Goal: Task Accomplishment & Management: Use online tool/utility

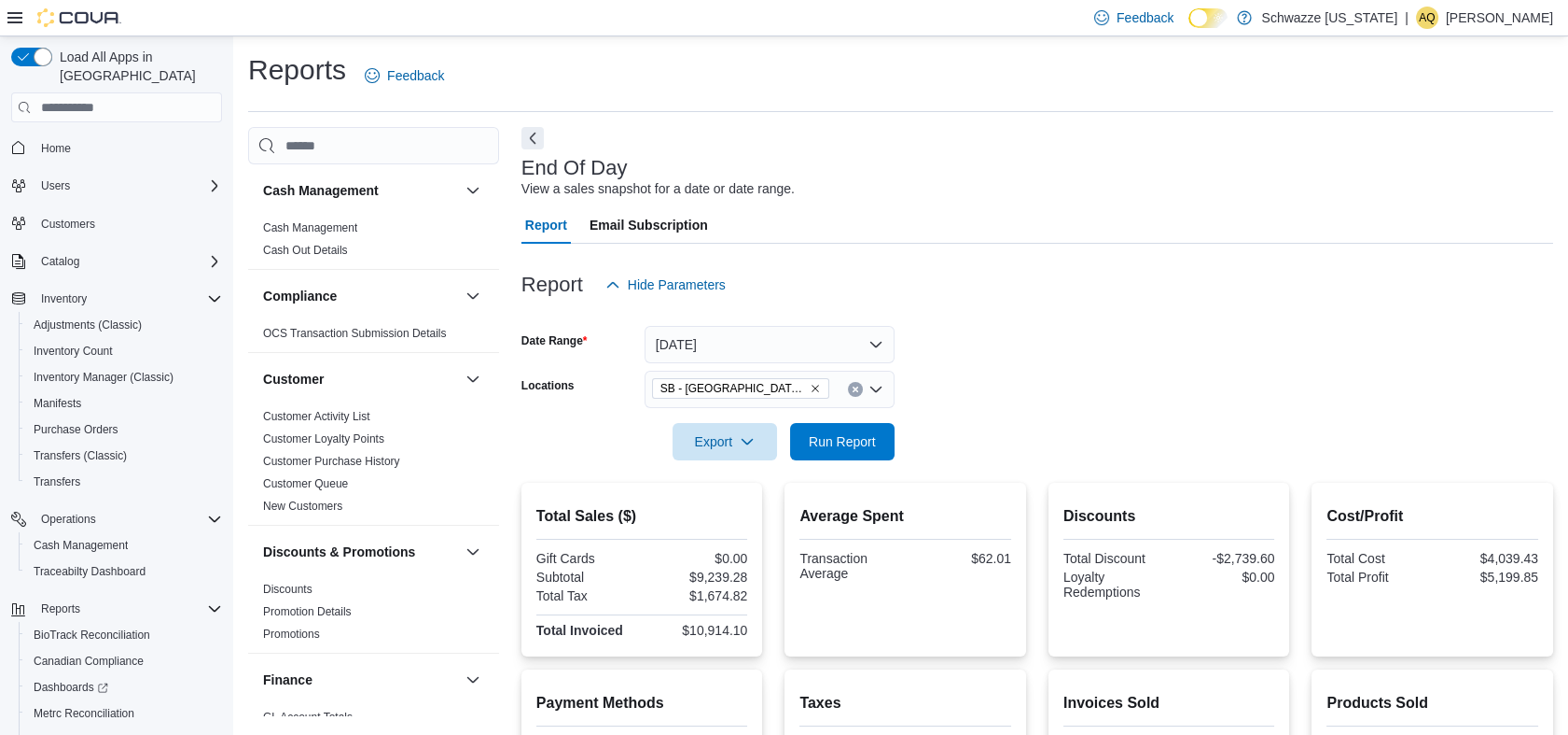
scroll to position [85, 0]
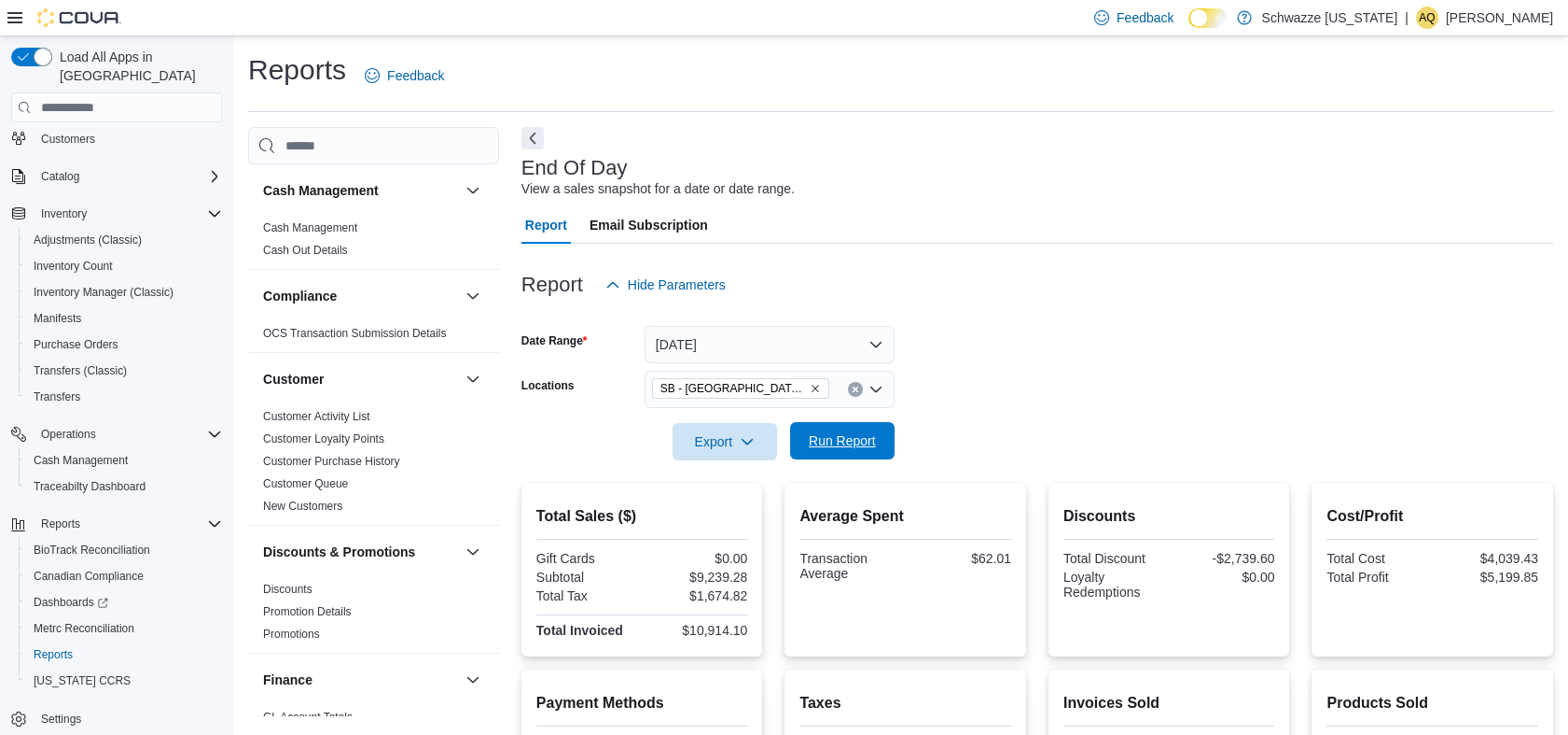
click at [833, 436] on span "Run Report" at bounding box center [842, 440] width 67 height 18
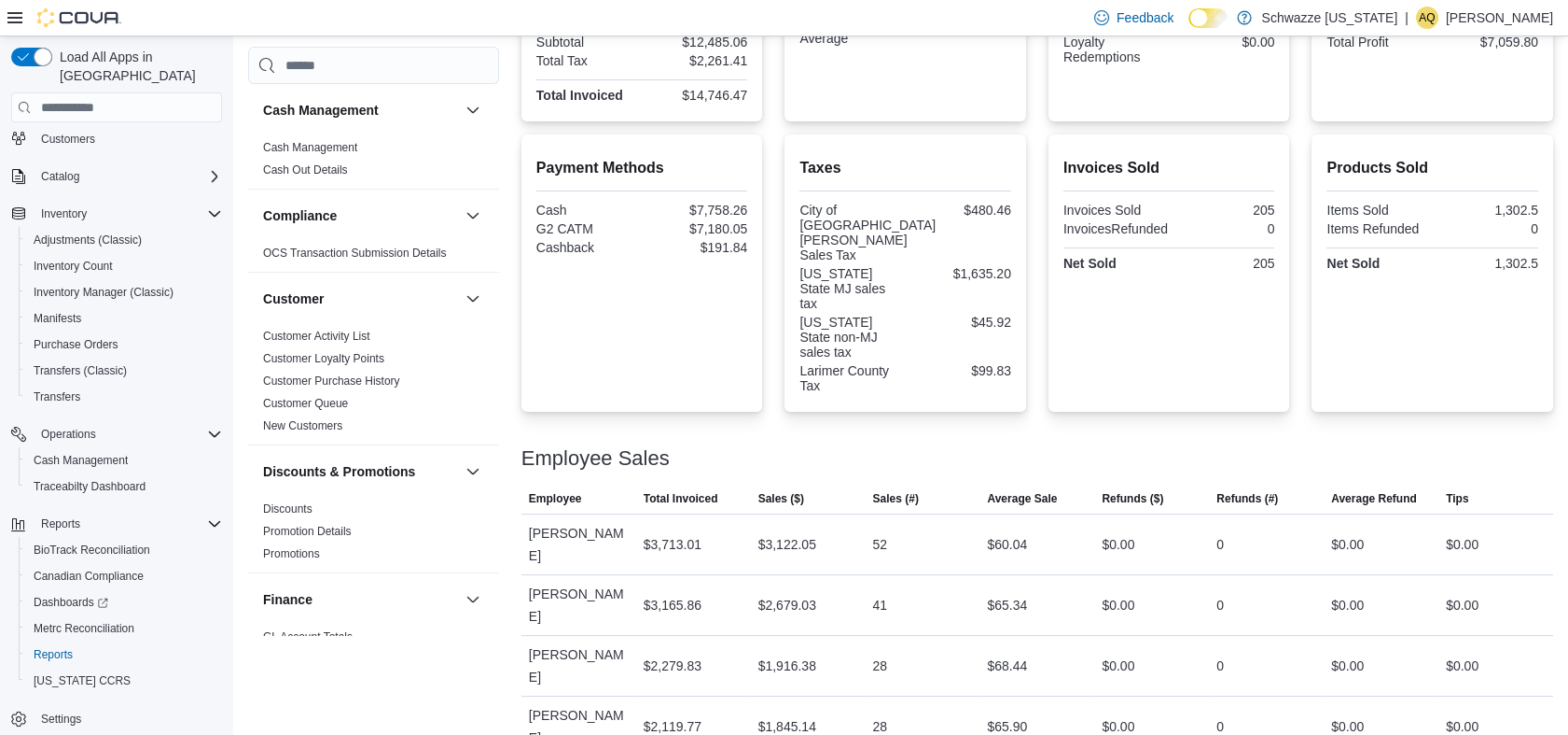
scroll to position [598, 0]
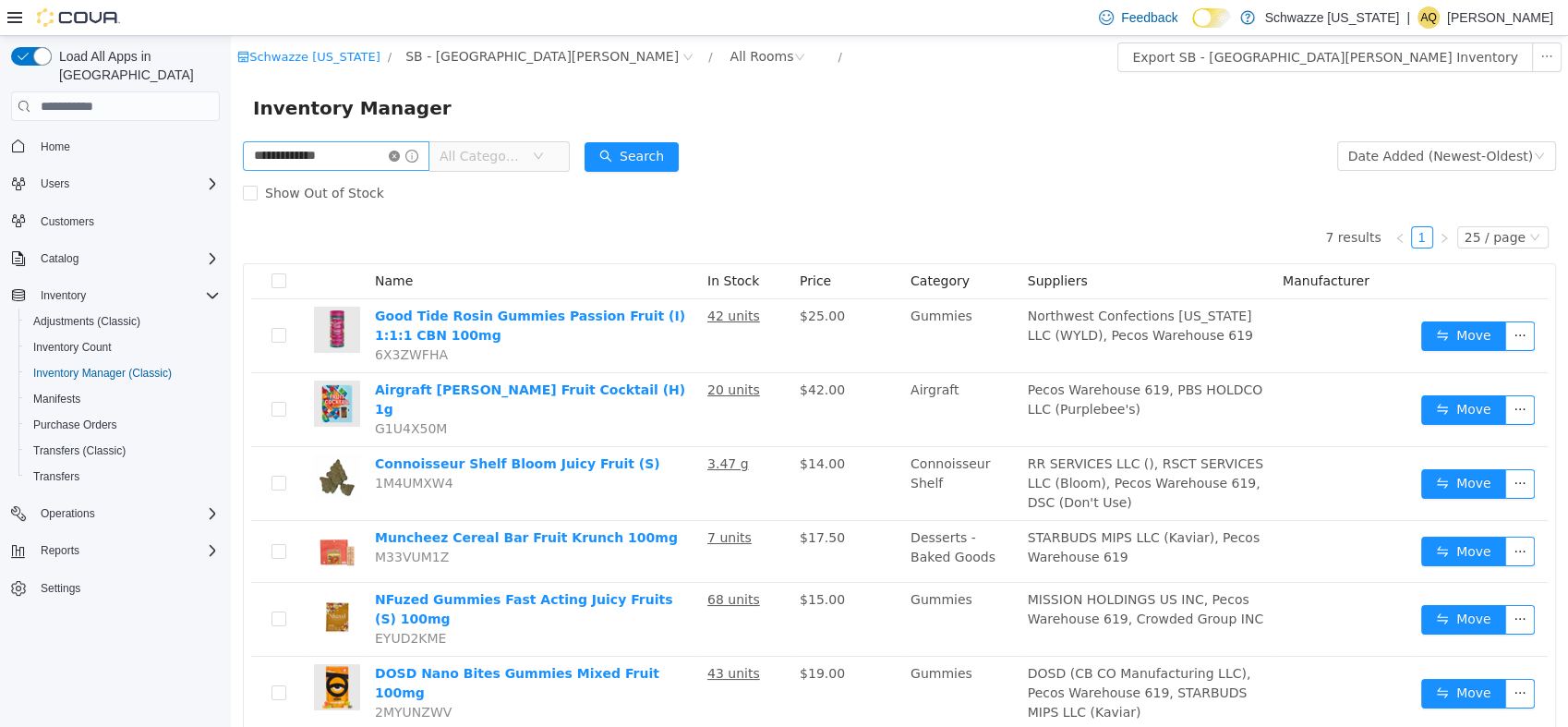
click at [400, 159] on icon "icon: close-circle" at bounding box center [394, 156] width 11 height 11
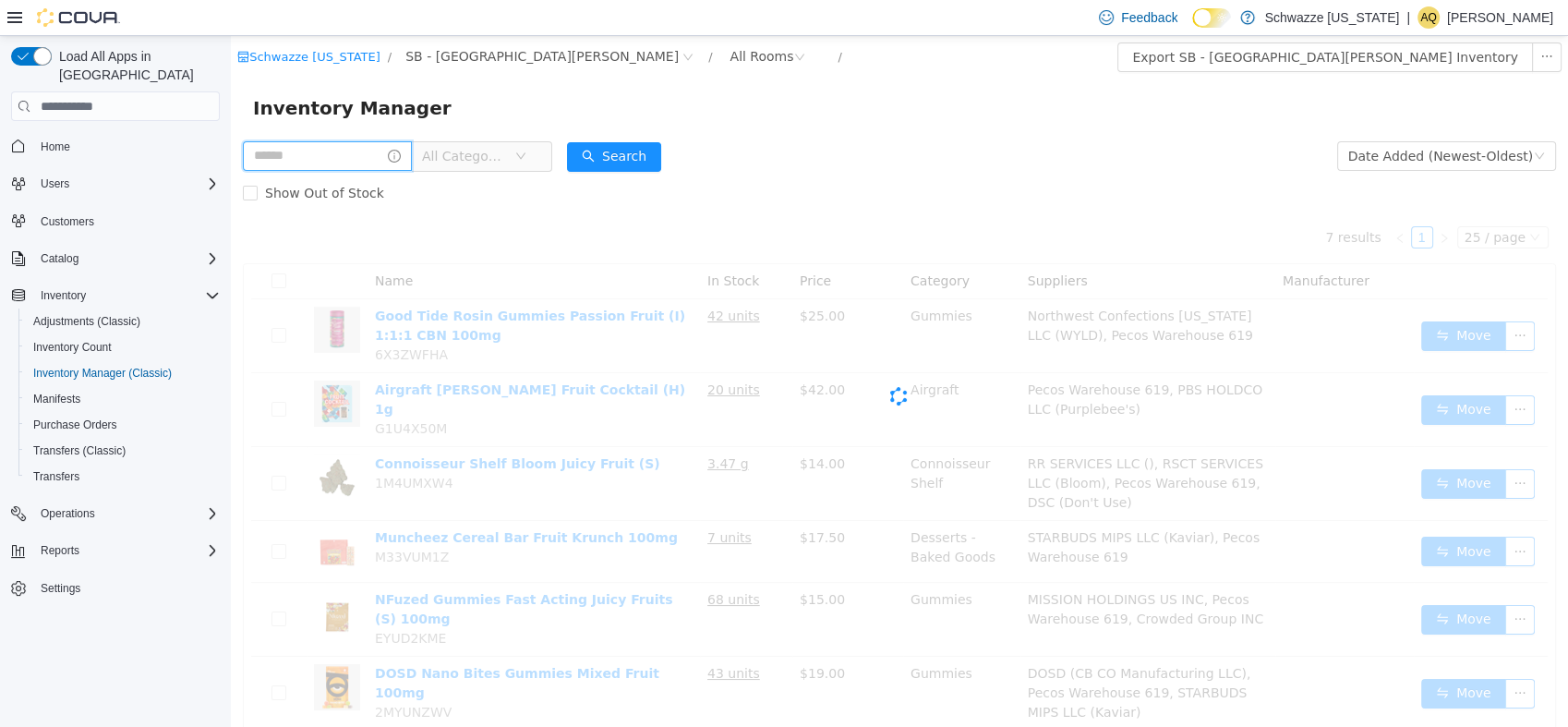
click at [340, 154] on input "text" at bounding box center [327, 156] width 169 height 29
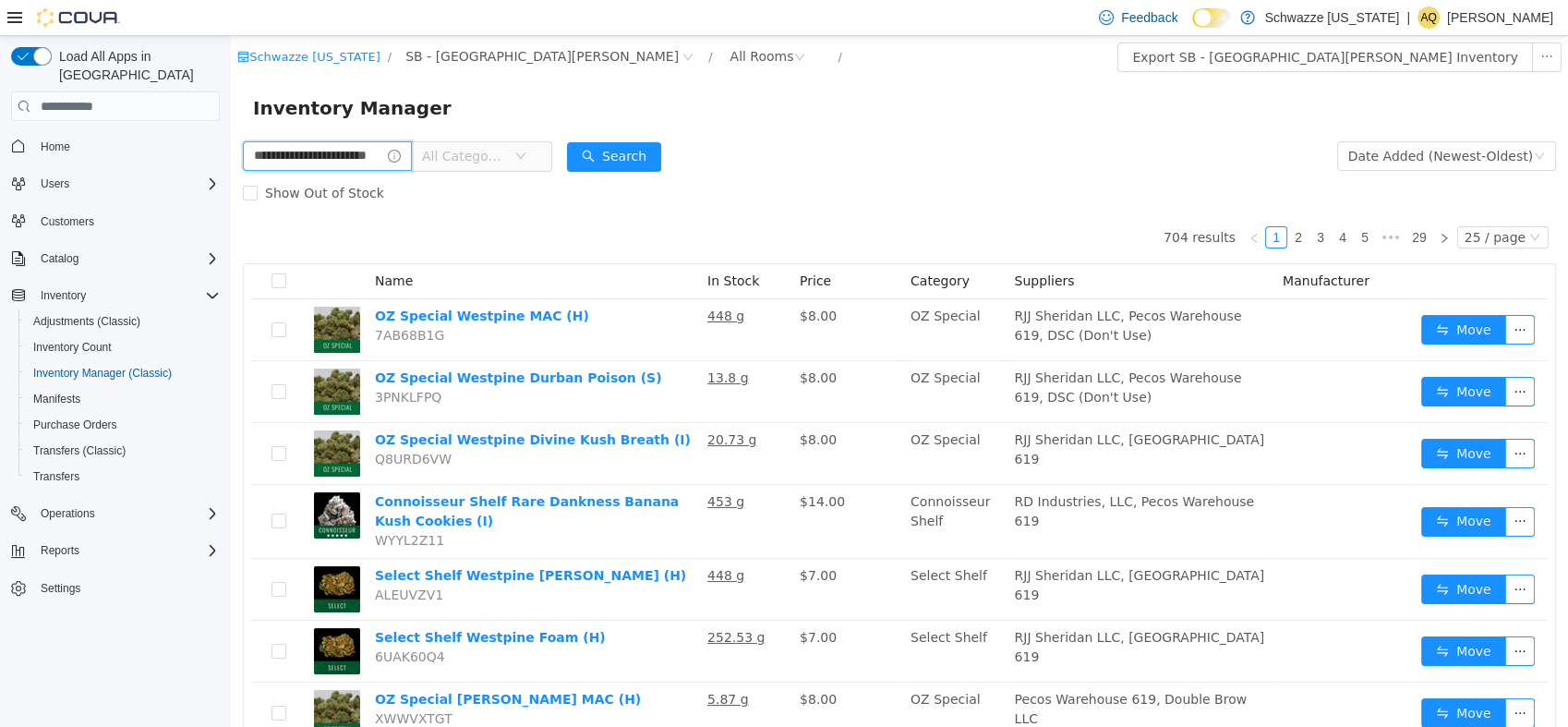
type input "**********"
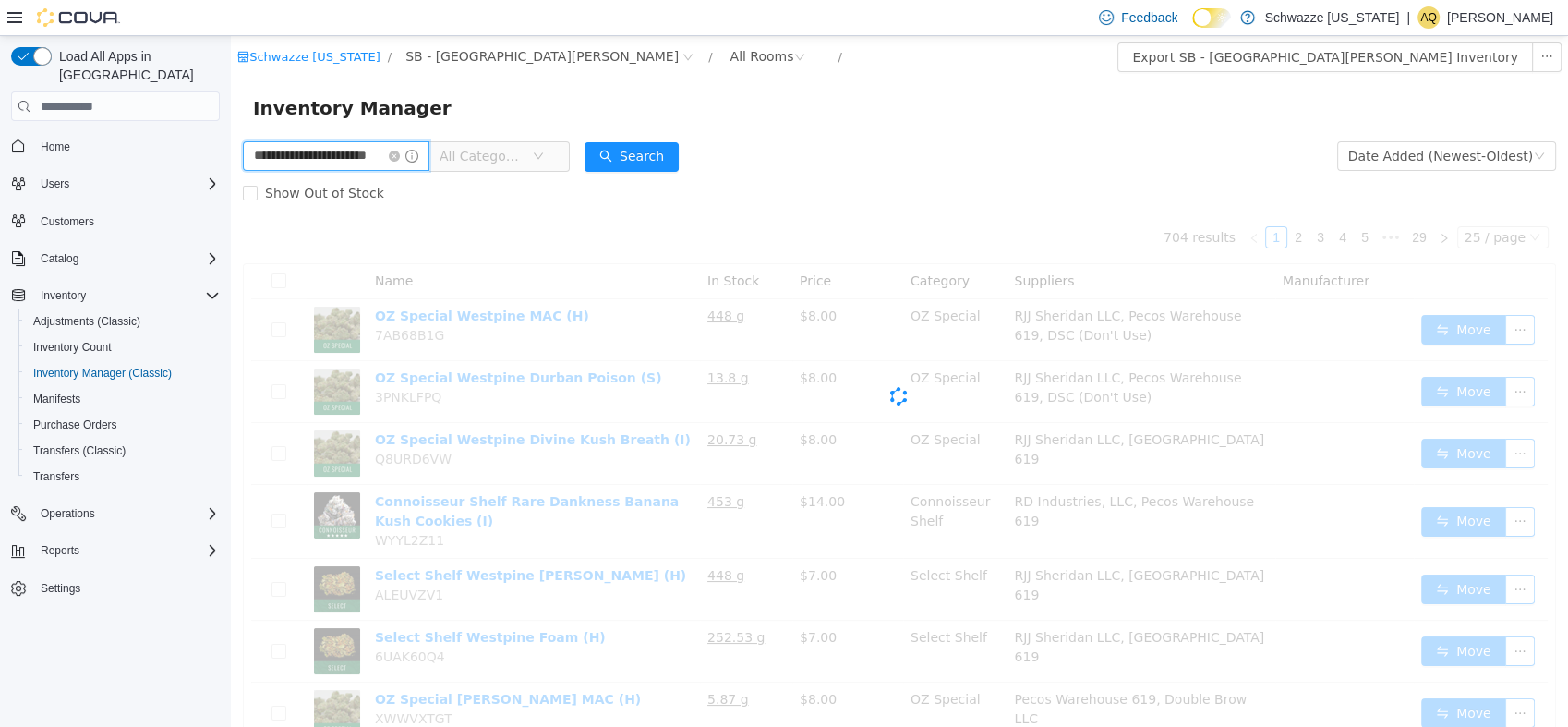
scroll to position [0, 24]
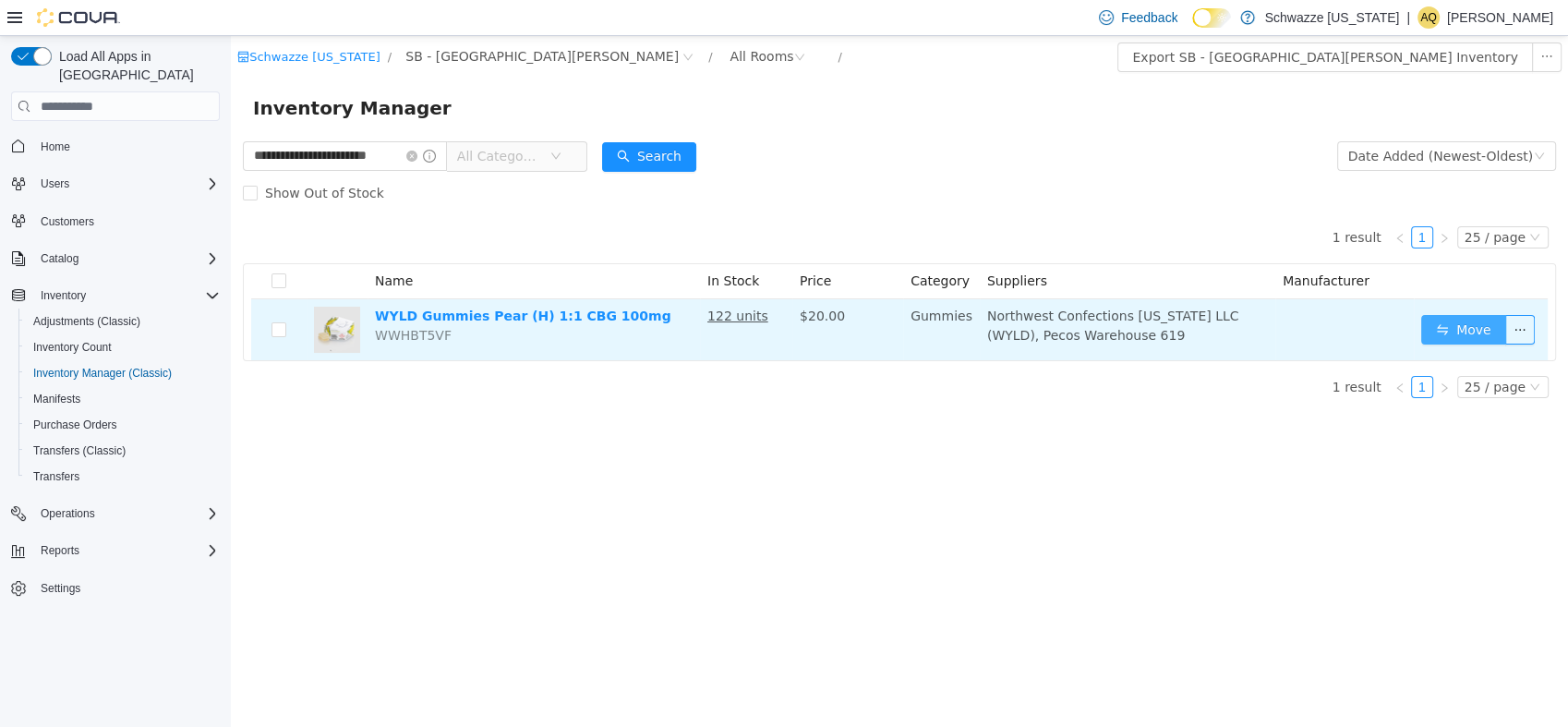
click at [1447, 334] on button "Move" at bounding box center [1463, 329] width 85 height 29
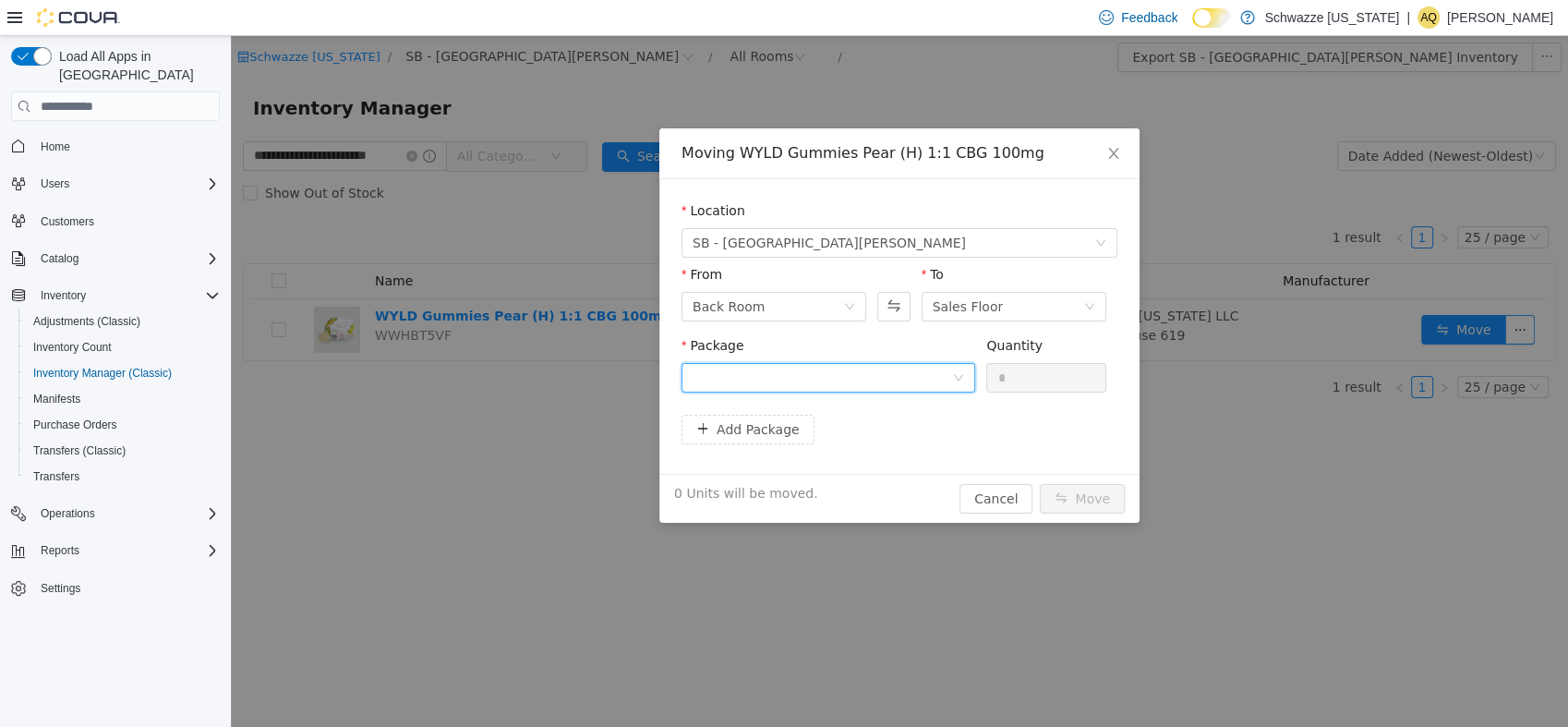
click at [938, 373] on div at bounding box center [822, 377] width 259 height 28
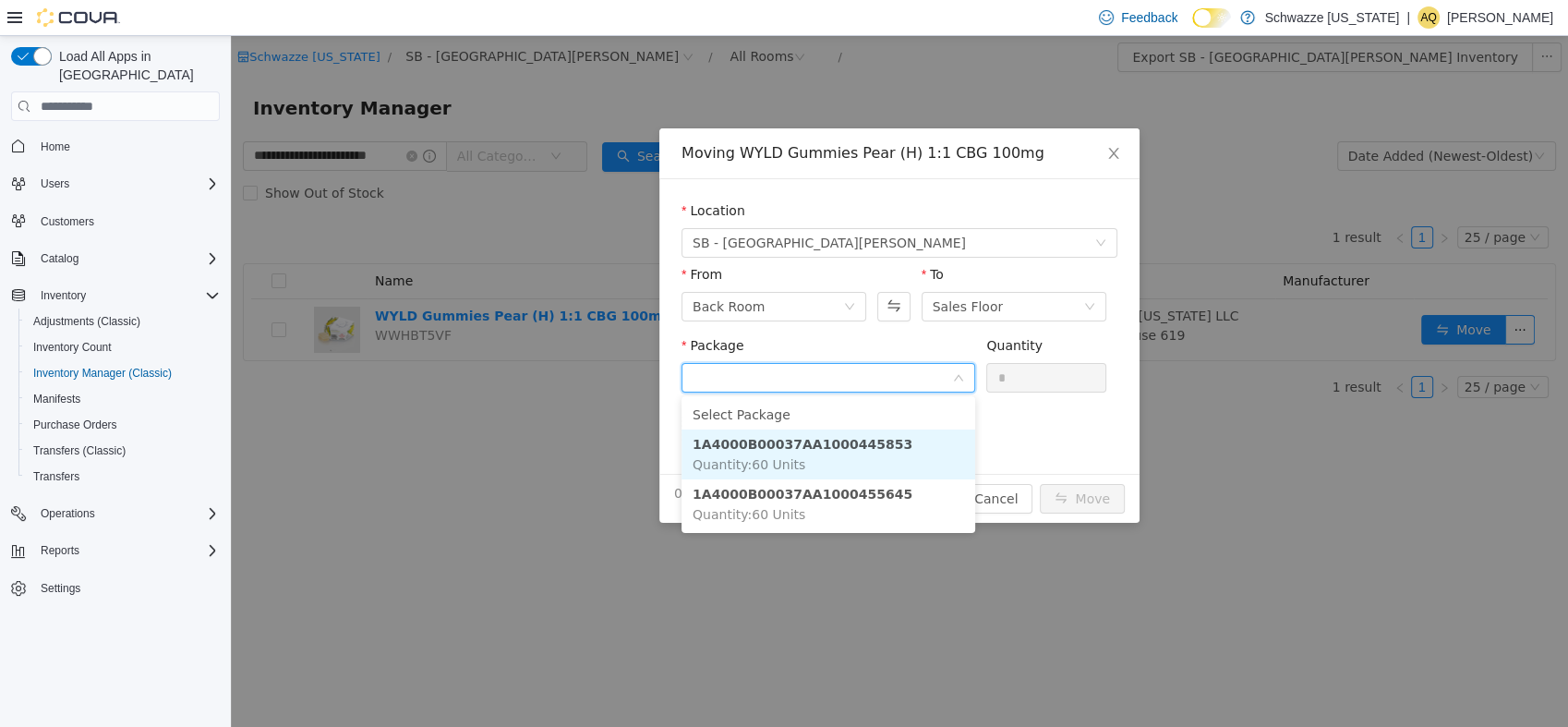
click at [846, 445] on strong "1A4000B00037AA1000445853" at bounding box center [802, 445] width 220 height 15
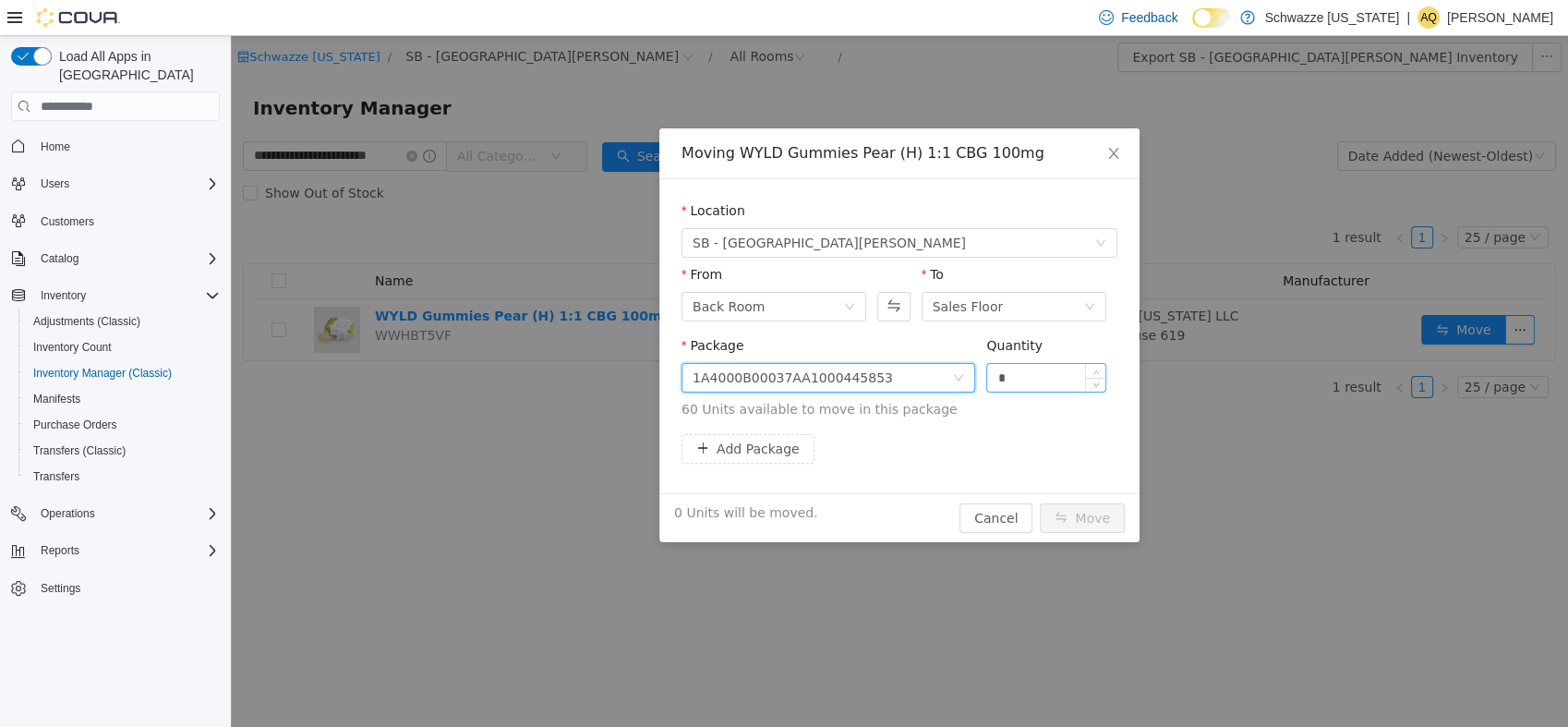
click at [1059, 374] on input "*" at bounding box center [1046, 377] width 118 height 28
type input "**"
click at [1093, 526] on button "Move" at bounding box center [1081, 517] width 85 height 29
